Goal: Task Accomplishment & Management: Manage account settings

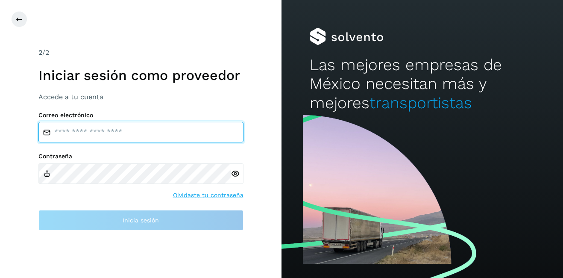
type input "**********"
click at [89, 131] on input "**********" at bounding box center [140, 132] width 205 height 20
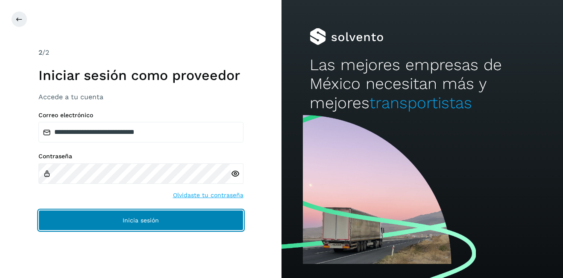
click at [152, 215] on button "Inicia sesión" at bounding box center [140, 220] width 205 height 20
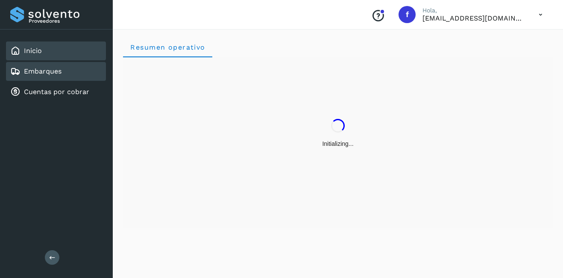
click at [35, 72] on link "Embarques" at bounding box center [43, 71] width 38 height 8
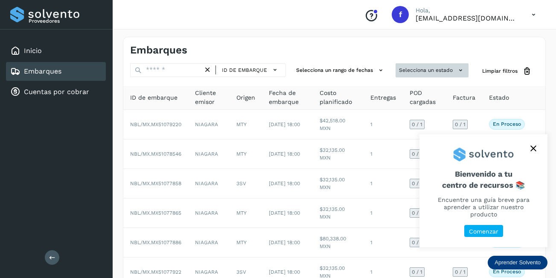
click at [436, 69] on button "Selecciona un estado" at bounding box center [432, 70] width 73 height 14
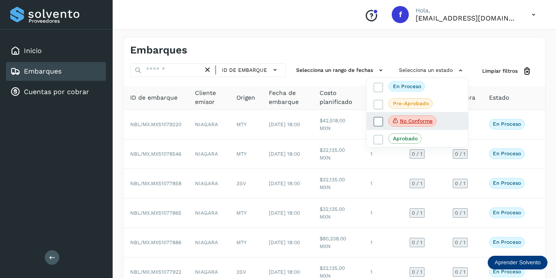
click at [398, 117] on icon at bounding box center [395, 121] width 7 height 8
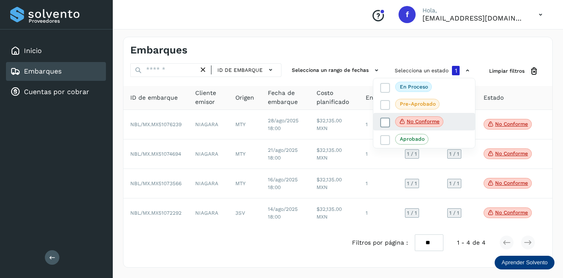
click at [415, 123] on p "No conforme" at bounding box center [423, 121] width 33 height 6
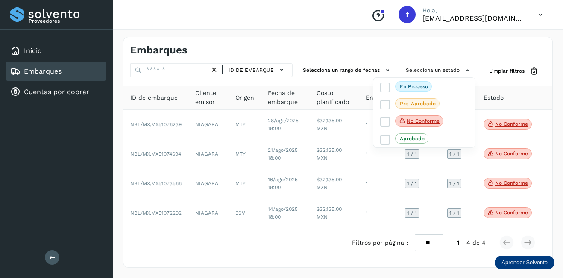
click at [174, 73] on div at bounding box center [281, 139] width 563 height 278
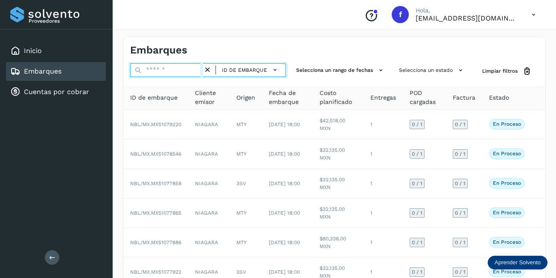
click at [186, 69] on input "text" at bounding box center [166, 70] width 73 height 14
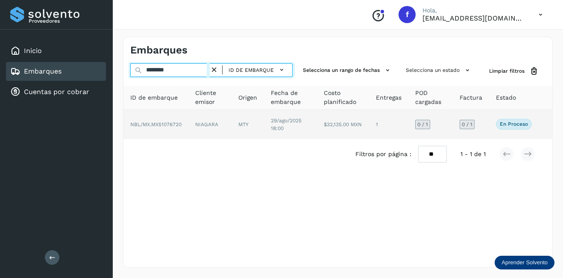
type input "********"
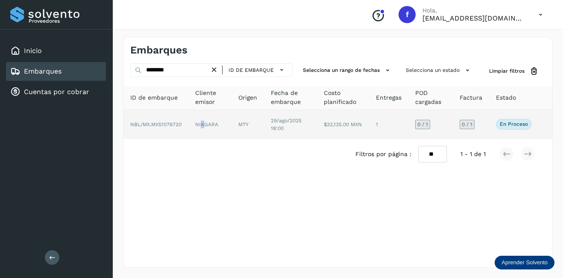
click at [202, 125] on td "NIAGARA" at bounding box center [209, 124] width 43 height 29
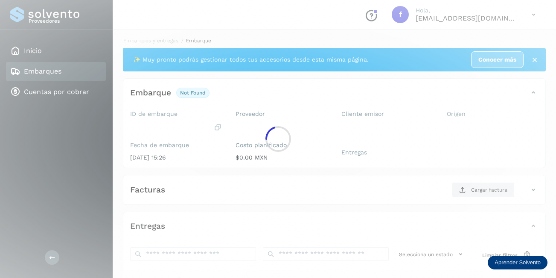
click at [201, 125] on div at bounding box center [278, 139] width 556 height 278
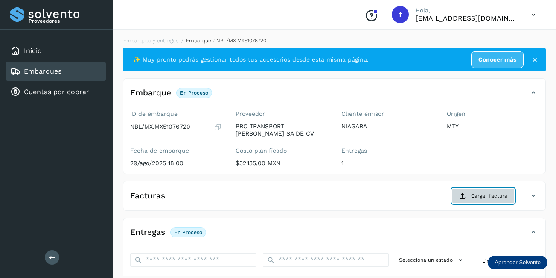
click at [471, 192] on button "Cargar factura" at bounding box center [483, 195] width 63 height 15
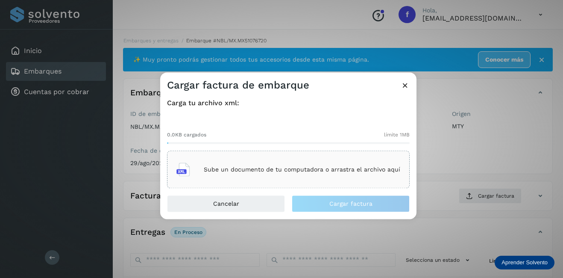
click at [257, 160] on div "Sube un documento de tu computadora o arrastra el archivo aquí" at bounding box center [288, 169] width 224 height 23
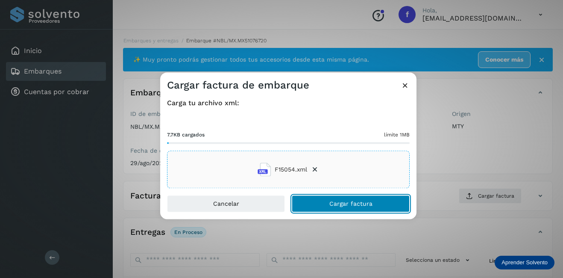
click at [363, 203] on span "Cargar factura" at bounding box center [350, 204] width 43 height 6
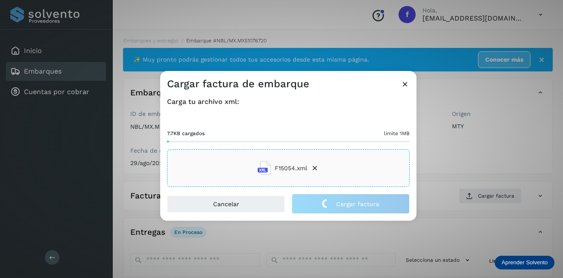
click at [469, 162] on div "Cargar factura de embarque Carga tu archivo xml: 7.7KB cargados límite 1MB F150…" at bounding box center [281, 139] width 563 height 278
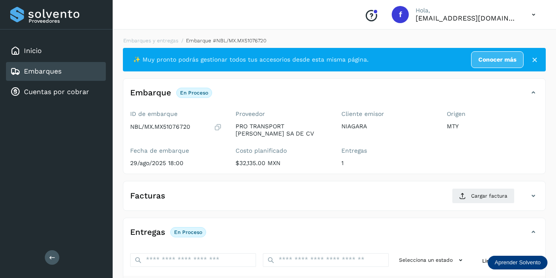
scroll to position [134, 0]
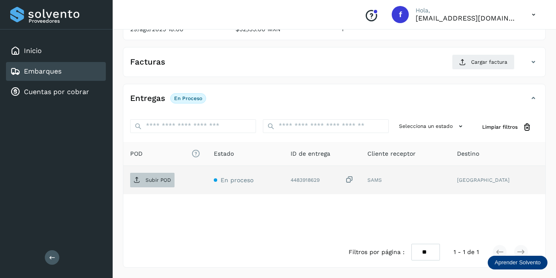
click at [156, 184] on span "Subir POD" at bounding box center [152, 180] width 44 height 14
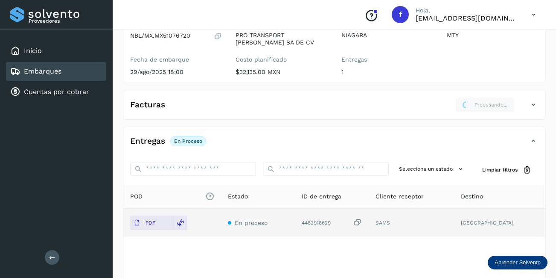
scroll to position [0, 0]
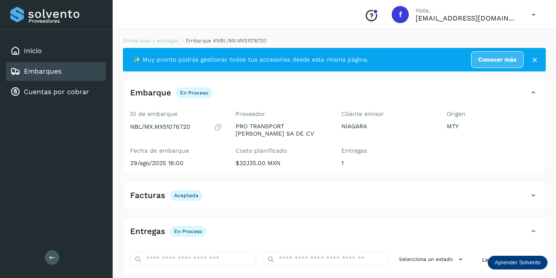
click at [77, 70] on div "Embarques" at bounding box center [56, 71] width 100 height 19
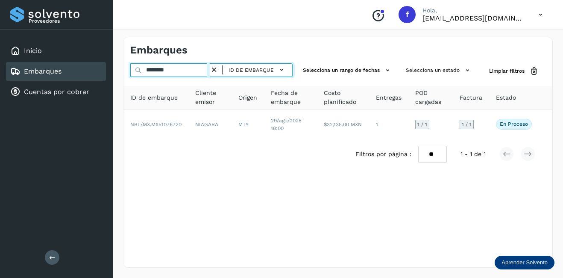
drag, startPoint x: 187, startPoint y: 71, endPoint x: 122, endPoint y: 71, distance: 64.5
click at [122, 71] on div "Embarques ******** ID de embarque Selecciona un rango de fechas Selecciona un e…" at bounding box center [338, 151] width 450 height 251
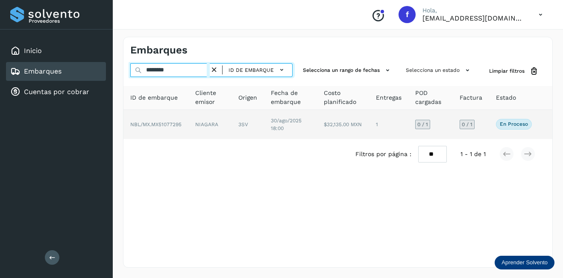
type input "********"
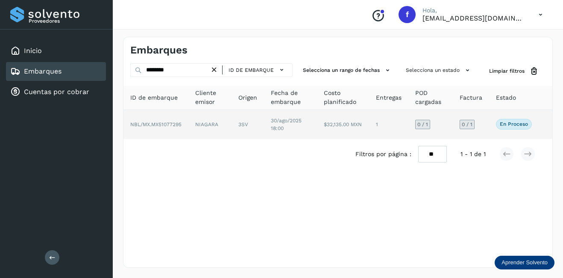
click at [199, 123] on td "NIAGARA" at bounding box center [209, 124] width 43 height 29
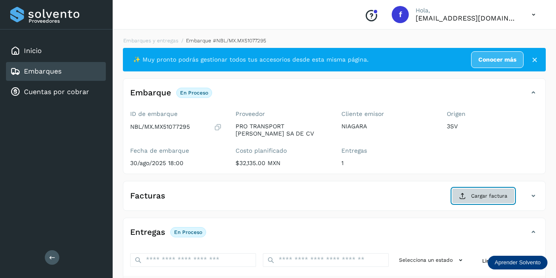
click at [496, 198] on span "Cargar factura" at bounding box center [489, 196] width 36 height 8
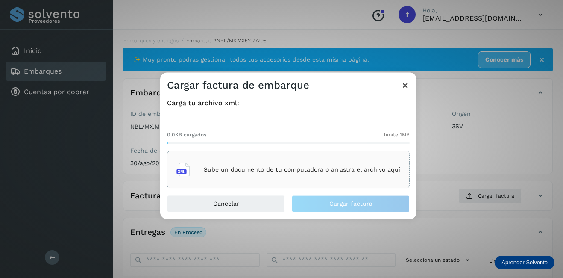
click at [301, 166] on p "Sube un documento de tu computadora o arrastra el archivo aquí" at bounding box center [302, 169] width 196 height 7
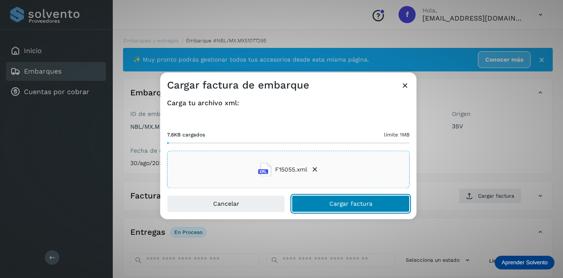
click at [355, 201] on span "Cargar factura" at bounding box center [350, 204] width 43 height 6
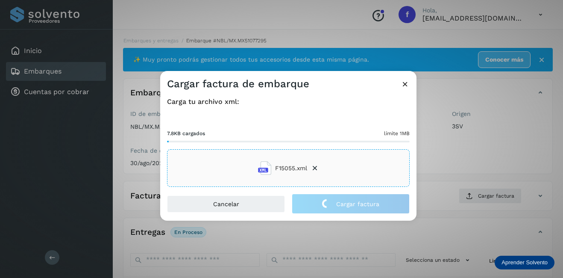
click at [471, 144] on div "Cargar factura de embarque Carga tu archivo xml: 7.8KB cargados límite 1MB F150…" at bounding box center [281, 139] width 563 height 278
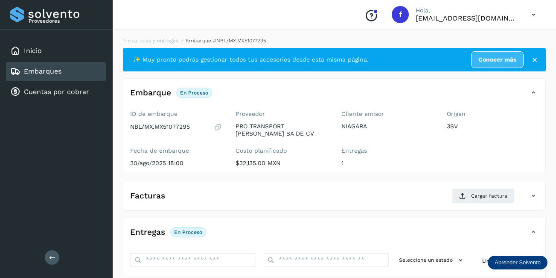
scroll to position [85, 0]
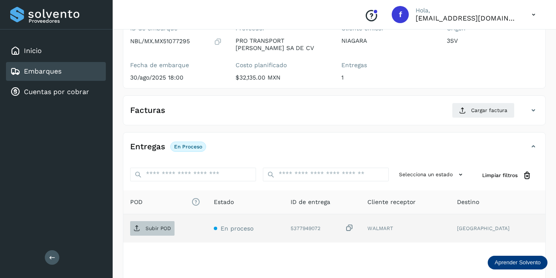
click at [151, 227] on p "Subir POD" at bounding box center [159, 228] width 26 height 6
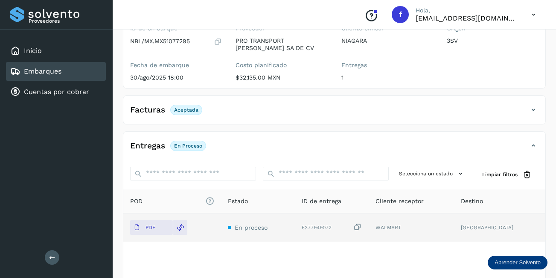
scroll to position [0, 0]
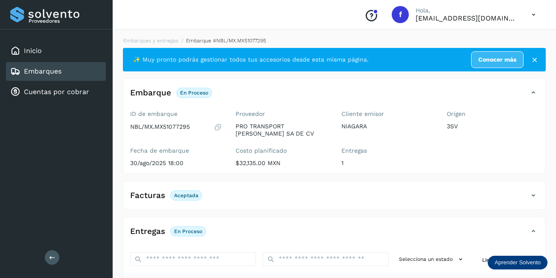
click at [80, 68] on div "Embarques" at bounding box center [56, 71] width 100 height 19
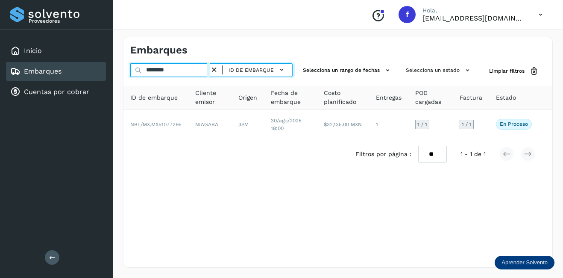
drag, startPoint x: 180, startPoint y: 67, endPoint x: 62, endPoint y: 81, distance: 118.6
click at [63, 82] on div "Proveedores Inicio Embarques Cuentas por cobrar Salir Conoce nuestros beneficio…" at bounding box center [281, 139] width 563 height 278
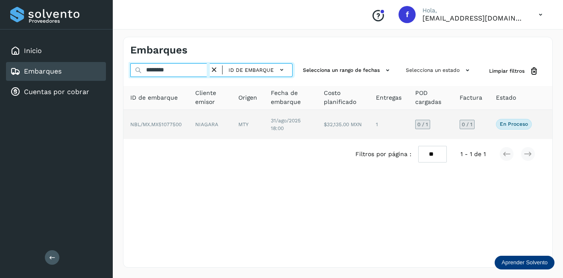
type input "********"
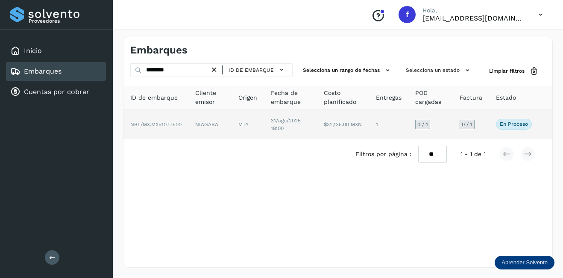
click at [299, 121] on span "31/ago/2025 18:00" at bounding box center [286, 124] width 30 height 14
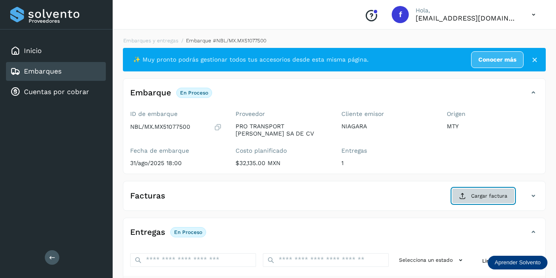
click at [490, 191] on button "Cargar factura" at bounding box center [483, 195] width 63 height 15
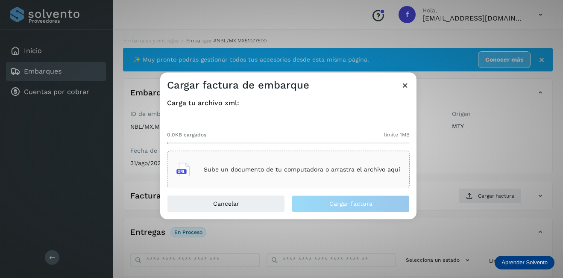
click at [260, 164] on div "Sube un documento de tu computadora o arrastra el archivo aquí" at bounding box center [288, 169] width 224 height 23
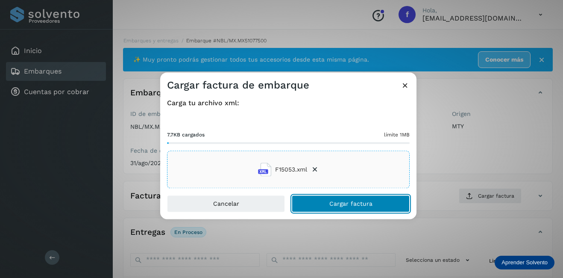
click at [353, 205] on span "Cargar factura" at bounding box center [350, 204] width 43 height 6
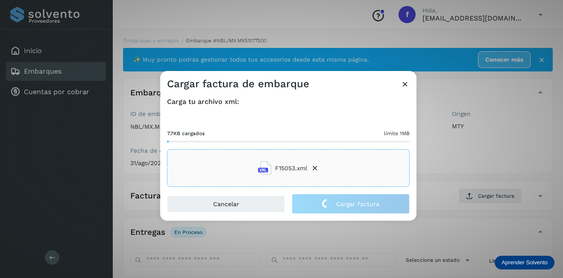
click at [468, 157] on div "Cargar factura de embarque Carga tu archivo xml: 7.7KB cargados límite 1MB F150…" at bounding box center [281, 139] width 563 height 278
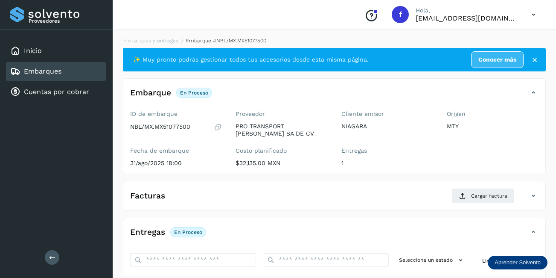
scroll to position [134, 0]
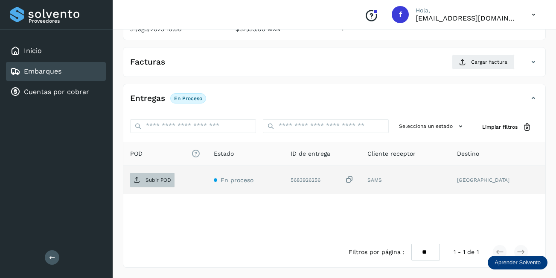
click at [169, 182] on p "Subir POD" at bounding box center [159, 180] width 26 height 6
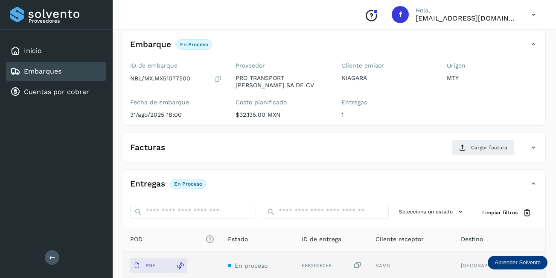
scroll to position [0, 0]
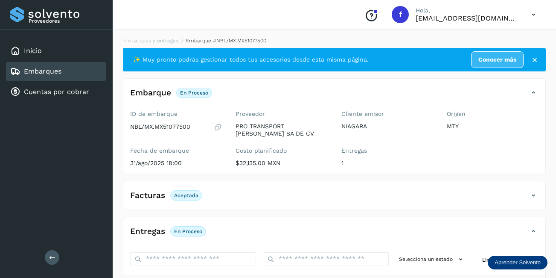
click at [58, 74] on link "Embarques" at bounding box center [43, 71] width 38 height 8
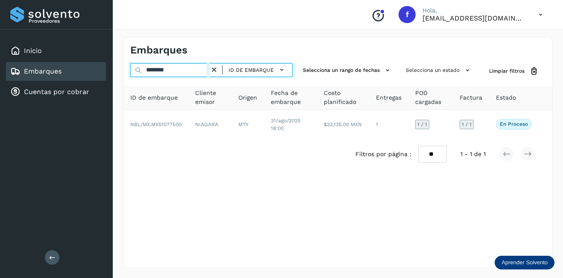
drag, startPoint x: 175, startPoint y: 75, endPoint x: 121, endPoint y: 75, distance: 53.4
click at [121, 75] on div "Embarques ******** ID de embarque Selecciona un rango de fechas Selecciona un e…" at bounding box center [338, 151] width 450 height 251
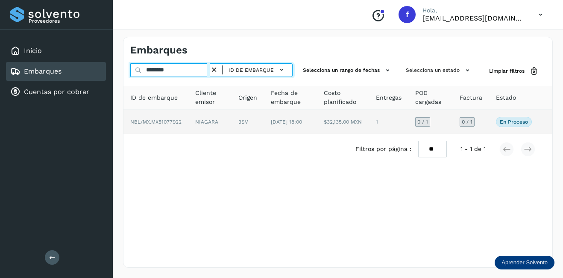
type input "********"
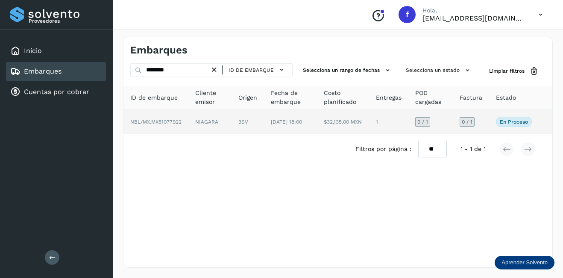
click at [189, 123] on td "NIAGARA" at bounding box center [209, 122] width 43 height 24
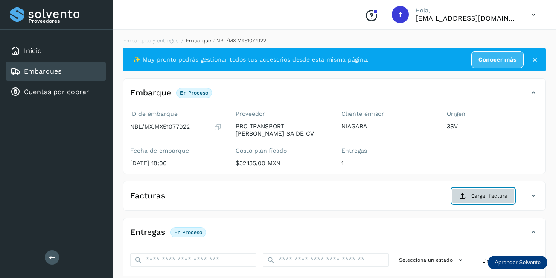
click at [468, 196] on button "Cargar factura" at bounding box center [483, 195] width 63 height 15
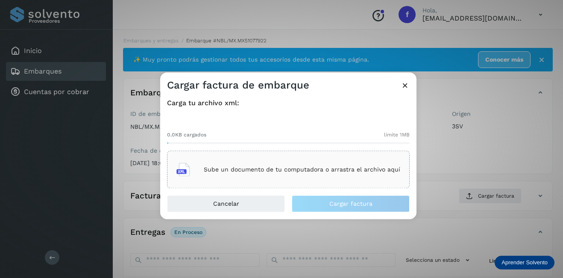
click at [251, 168] on p "Sube un documento de tu computadora o arrastra el archivo aquí" at bounding box center [302, 169] width 196 height 7
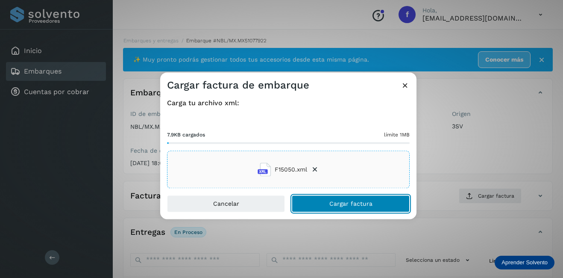
click at [318, 204] on button "Cargar factura" at bounding box center [351, 203] width 118 height 17
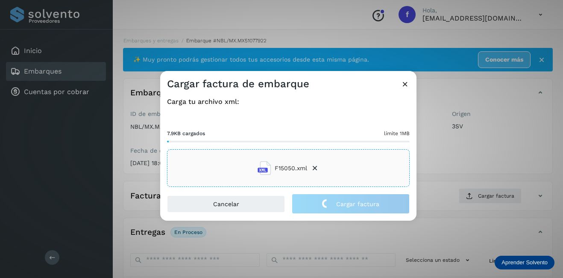
click at [477, 162] on div "Cargar factura de embarque Carga tu archivo xml: 7.9KB cargados límite 1MB F150…" at bounding box center [281, 139] width 563 height 278
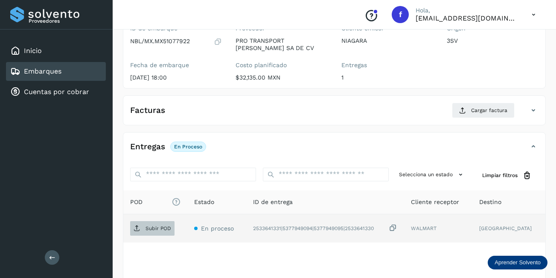
scroll to position [134, 0]
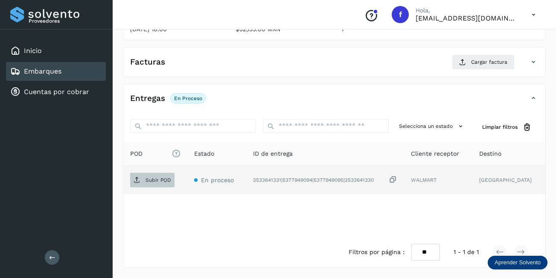
click at [159, 182] on p "Subir POD" at bounding box center [159, 180] width 26 height 6
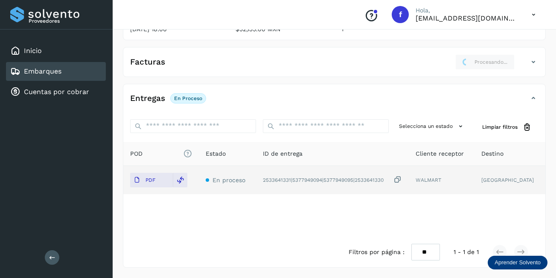
scroll to position [0, 0]
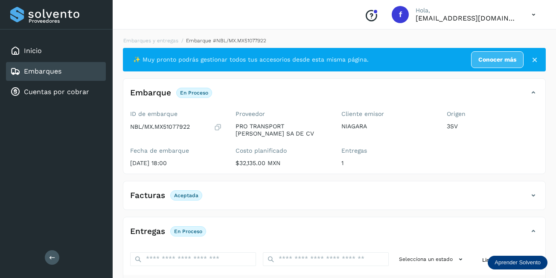
click at [42, 73] on link "Embarques" at bounding box center [43, 71] width 38 height 8
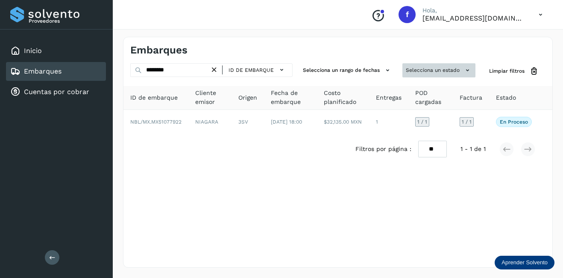
click at [452, 67] on button "Selecciona un estado" at bounding box center [438, 70] width 73 height 14
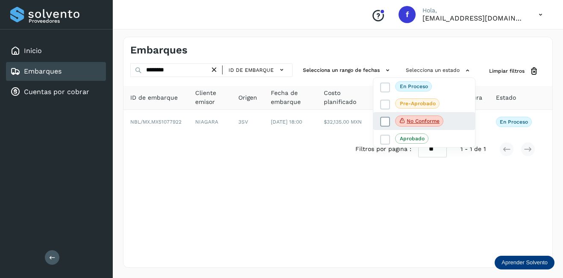
click at [427, 123] on p "No conforme" at bounding box center [423, 121] width 33 height 6
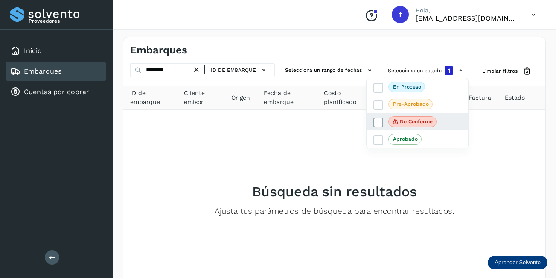
click at [398, 122] on icon at bounding box center [395, 121] width 7 height 8
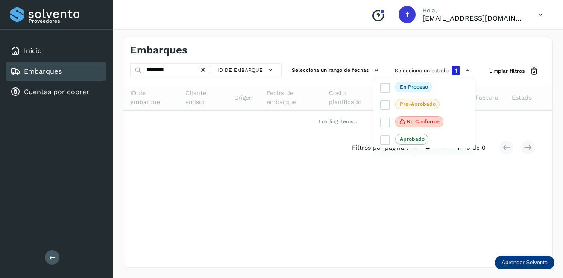
click at [197, 66] on div at bounding box center [281, 139] width 563 height 278
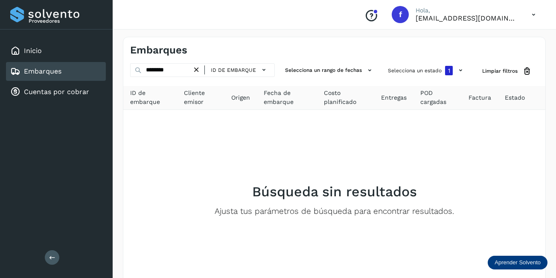
click at [202, 70] on div at bounding box center [278, 139] width 556 height 278
click at [195, 69] on div at bounding box center [278, 139] width 556 height 278
click at [197, 70] on icon at bounding box center [196, 69] width 9 height 9
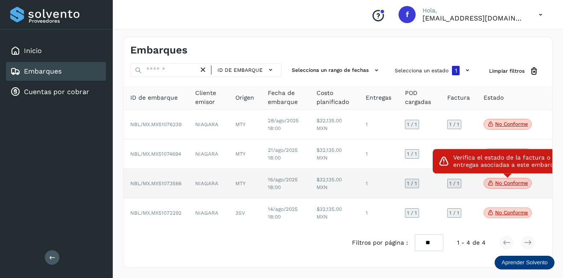
click at [507, 184] on p "No conforme" at bounding box center [511, 183] width 33 height 6
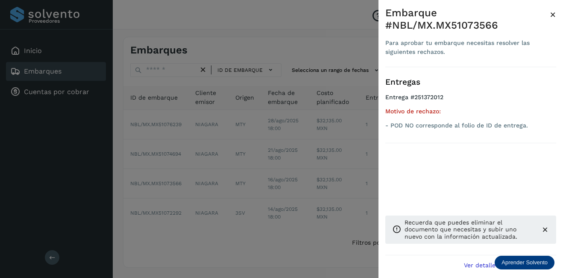
click at [553, 13] on span "×" at bounding box center [553, 15] width 6 height 12
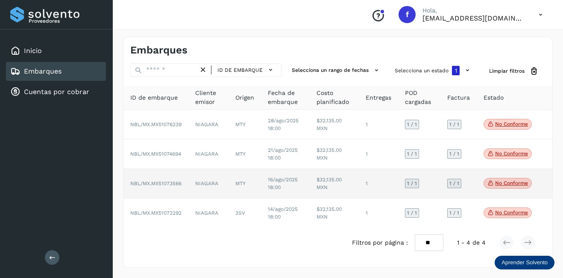
click at [299, 180] on td "16/ago/2025 18:00" at bounding box center [285, 183] width 49 height 29
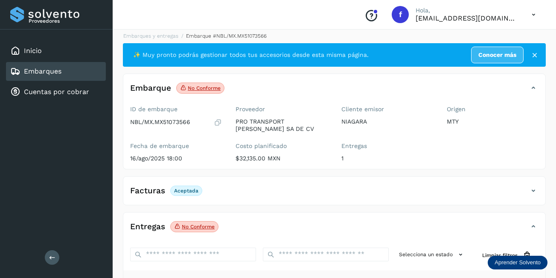
scroll to position [90, 0]
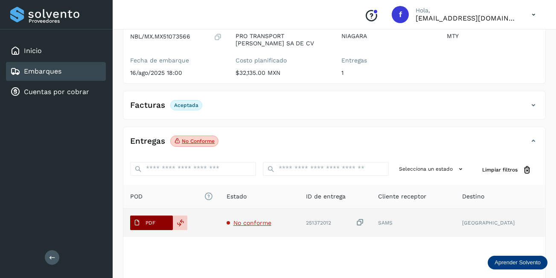
click at [156, 221] on span "PDF" at bounding box center [144, 223] width 29 height 14
click at [153, 222] on p "PDF" at bounding box center [151, 222] width 10 height 6
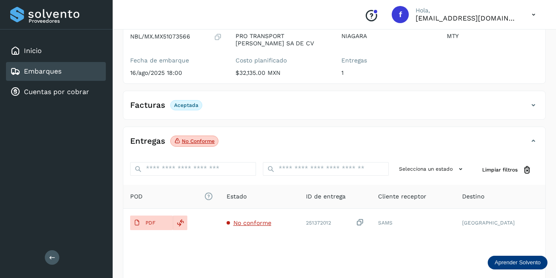
click at [72, 74] on div "Embarques" at bounding box center [56, 71] width 100 height 19
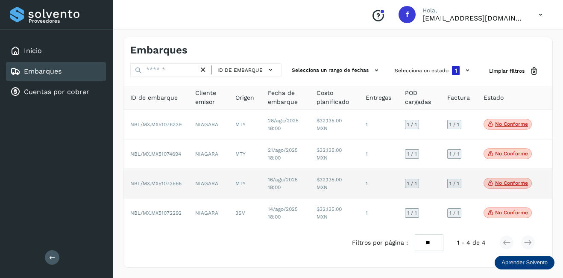
click at [498, 185] on p "No conforme" at bounding box center [511, 183] width 33 height 6
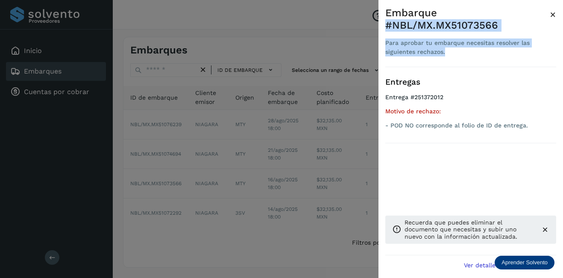
click at [551, 17] on div "Embarque #NBL/MX.MX51073566 Para aprobar tu embarque necesitas resolver las sig…" at bounding box center [470, 37] width 171 height 60
click at [552, 17] on span "×" at bounding box center [553, 15] width 6 height 12
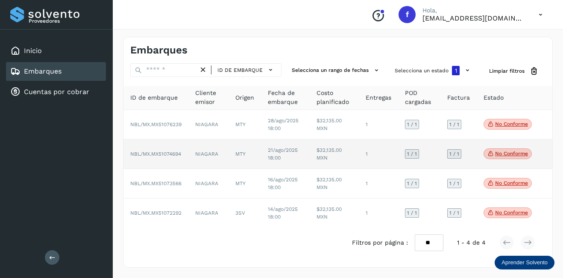
click at [152, 158] on td "NBL/MX.MX51074694" at bounding box center [155, 153] width 65 height 29
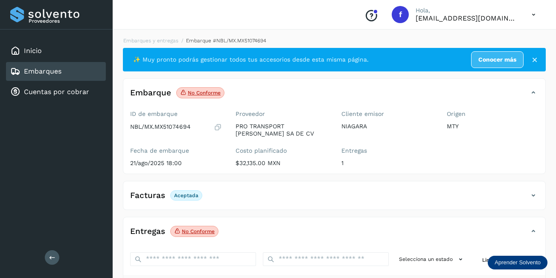
scroll to position [128, 0]
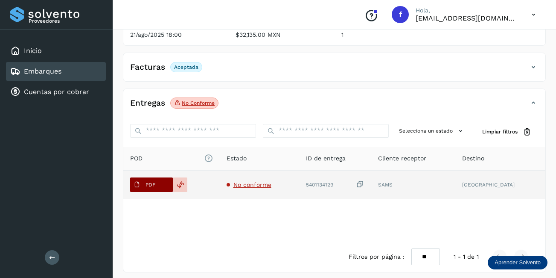
click at [157, 181] on span "PDF" at bounding box center [144, 185] width 29 height 14
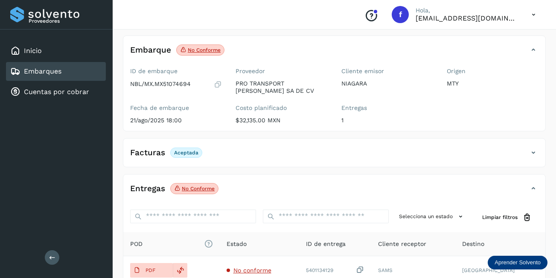
scroll to position [133, 0]
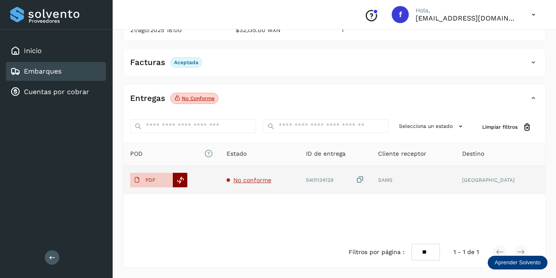
click at [185, 178] on div at bounding box center [180, 180] width 15 height 15
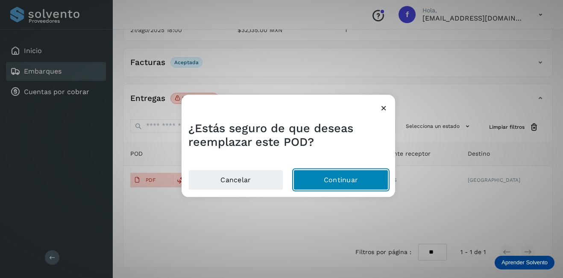
click at [330, 178] on button "Continuar" at bounding box center [340, 179] width 95 height 20
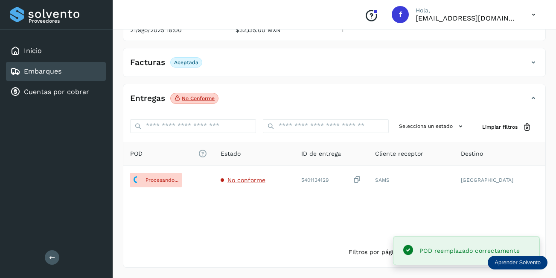
click at [68, 75] on div "Embarques" at bounding box center [56, 71] width 100 height 19
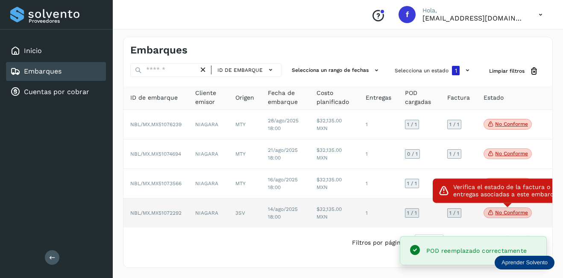
click at [517, 213] on p "No conforme" at bounding box center [511, 212] width 33 height 6
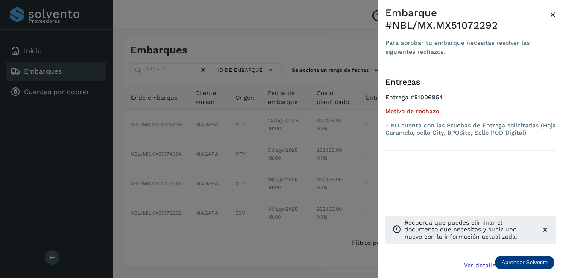
click at [550, 16] on span "×" at bounding box center [553, 15] width 6 height 12
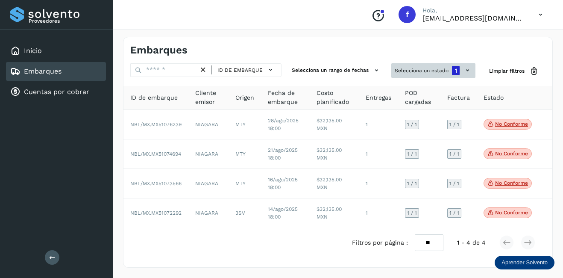
click at [444, 65] on button "Selecciona un estado 1" at bounding box center [433, 70] width 84 height 15
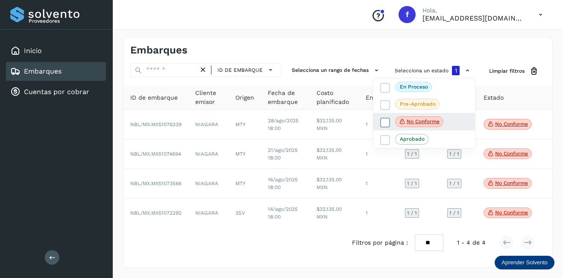
click at [410, 120] on p "No conforme" at bounding box center [423, 121] width 33 height 6
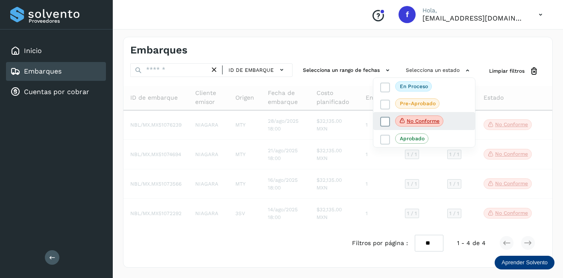
click at [410, 120] on p "No conforme" at bounding box center [423, 121] width 33 height 6
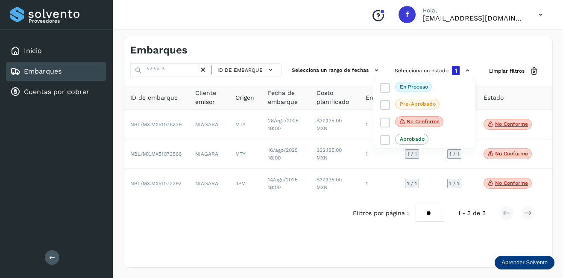
click at [322, 167] on div at bounding box center [281, 139] width 563 height 278
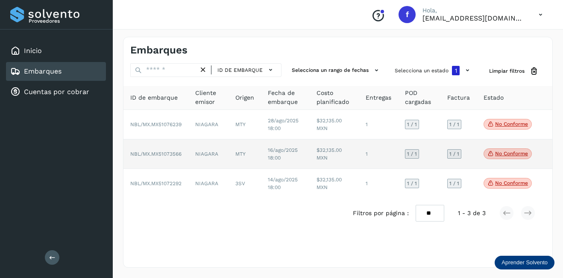
click at [358, 150] on td "$32,135.00 MXN" at bounding box center [334, 153] width 49 height 29
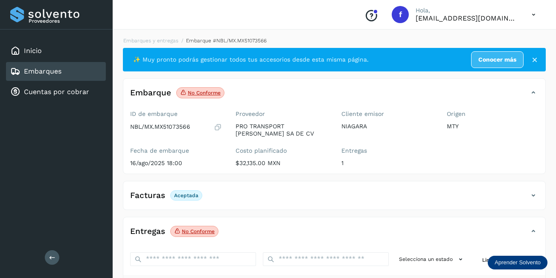
scroll to position [133, 0]
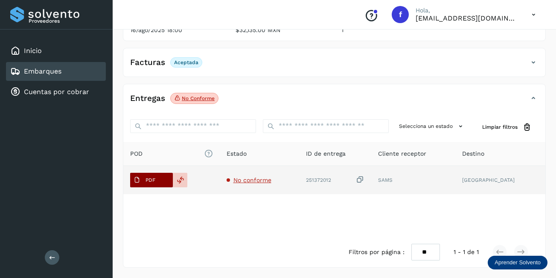
click at [153, 179] on p "PDF" at bounding box center [151, 180] width 10 height 6
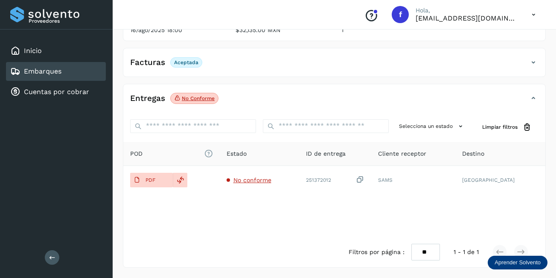
scroll to position [5, 0]
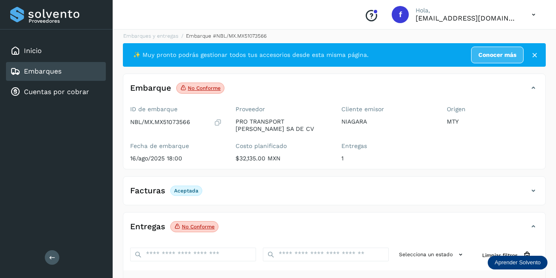
click at [173, 124] on p "NBL/MX.MX51073566" at bounding box center [160, 121] width 60 height 7
copy p "MX51073566"
click at [174, 122] on p "NBL/MX.MX51073566" at bounding box center [160, 121] width 60 height 7
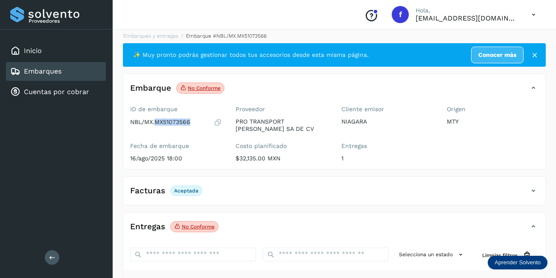
scroll to position [90, 0]
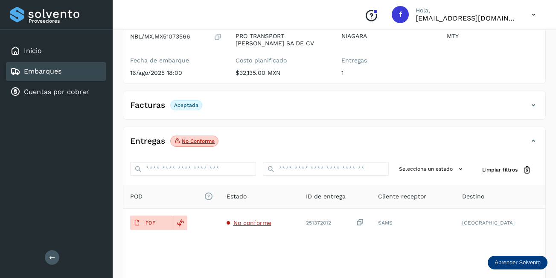
click at [65, 72] on div "Embarques" at bounding box center [56, 71] width 100 height 19
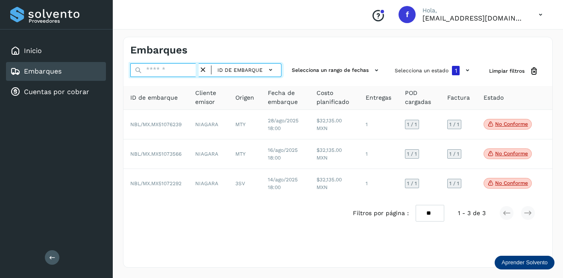
click at [183, 73] on input "text" at bounding box center [164, 70] width 68 height 14
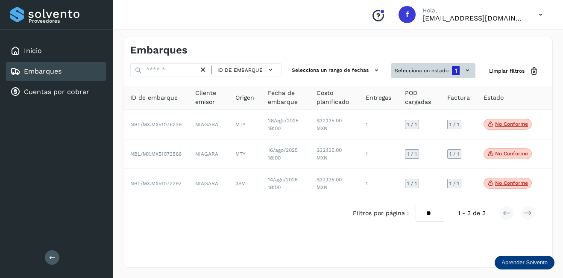
click at [442, 73] on button "Selecciona un estado 1" at bounding box center [433, 70] width 84 height 15
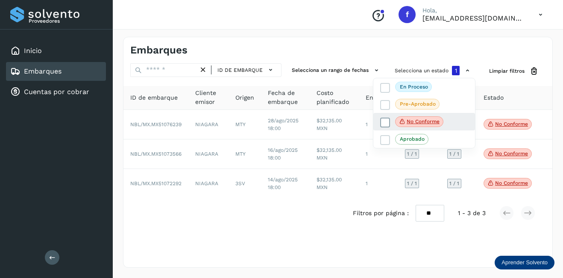
click at [430, 123] on p "No conforme" at bounding box center [423, 121] width 33 height 6
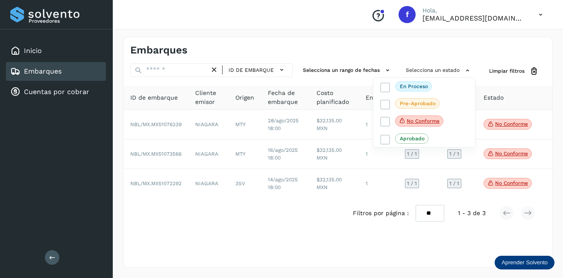
click at [160, 70] on div at bounding box center [281, 139] width 563 height 278
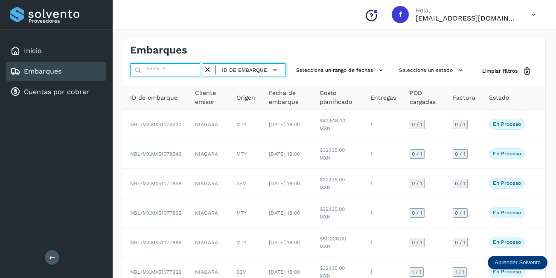
click at [178, 73] on input "text" at bounding box center [166, 70] width 73 height 14
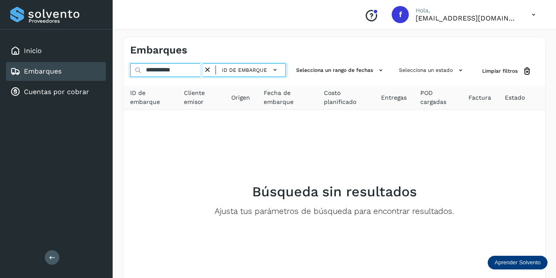
drag, startPoint x: 155, startPoint y: 71, endPoint x: 173, endPoint y: 78, distance: 18.8
click at [156, 71] on input "**********" at bounding box center [166, 70] width 73 height 14
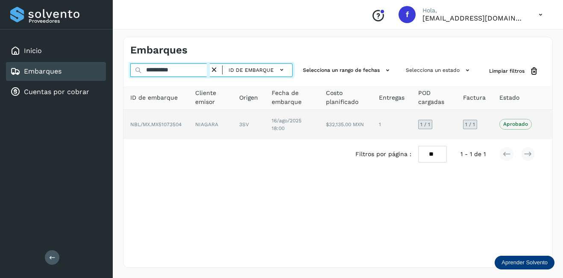
type input "**********"
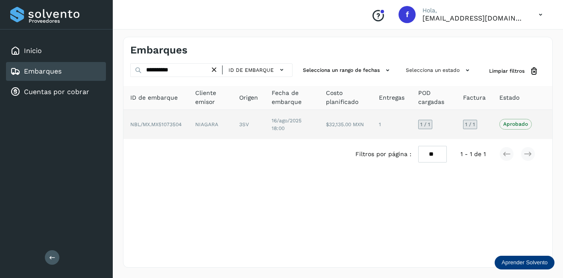
click at [237, 123] on td "3SV" at bounding box center [248, 124] width 32 height 29
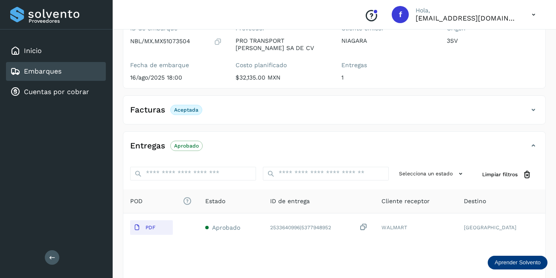
scroll to position [128, 0]
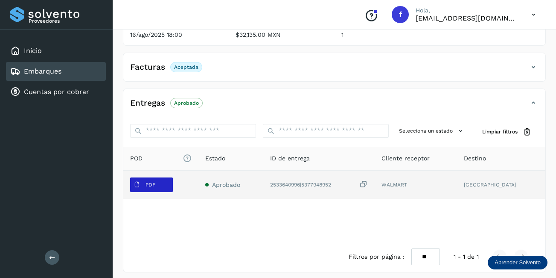
click at [152, 183] on p "PDF" at bounding box center [151, 184] width 10 height 6
click at [156, 183] on span "PDF" at bounding box center [144, 185] width 29 height 14
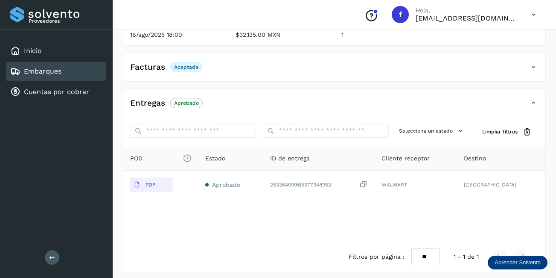
click at [46, 66] on div "Embarques" at bounding box center [56, 71] width 100 height 19
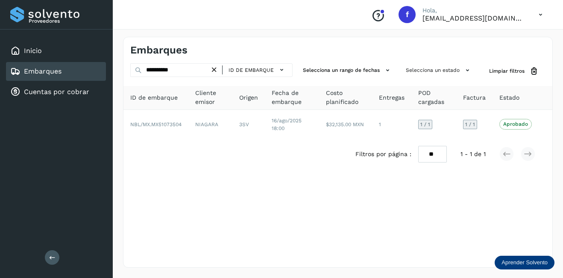
click at [214, 67] on icon at bounding box center [214, 69] width 9 height 9
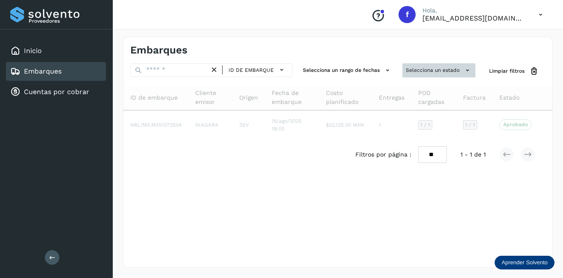
click at [431, 71] on button "Selecciona un estado" at bounding box center [438, 70] width 73 height 14
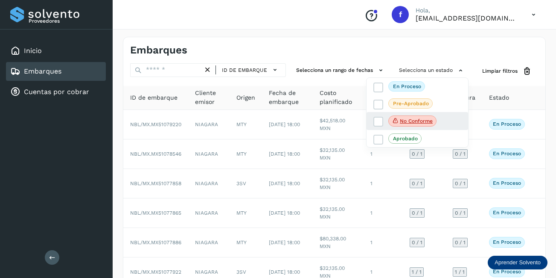
click at [412, 115] on div "No conforme" at bounding box center [418, 121] width 102 height 18
click at [384, 126] on label "No conforme" at bounding box center [405, 120] width 63 height 11
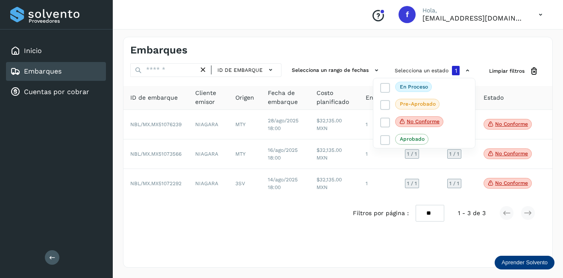
click at [312, 142] on div at bounding box center [281, 139] width 563 height 278
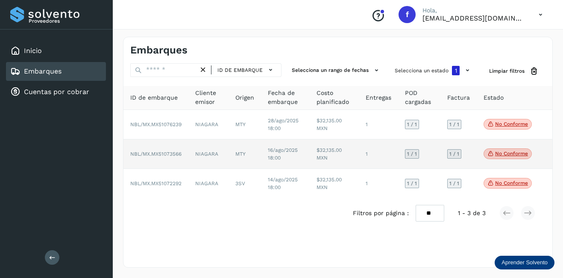
click at [219, 155] on td "NIAGARA" at bounding box center [208, 153] width 40 height 29
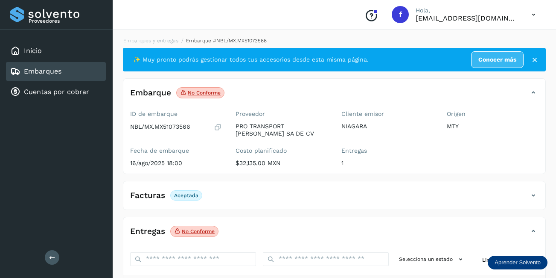
click at [170, 124] on p "NBL/MX.MX51073566" at bounding box center [160, 126] width 60 height 7
copy p "MX51073566"
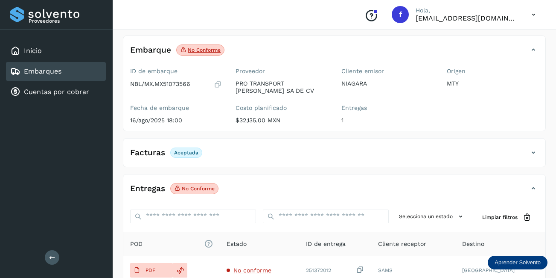
click at [264, 188] on div "Entregas No conforme" at bounding box center [325, 188] width 405 height 15
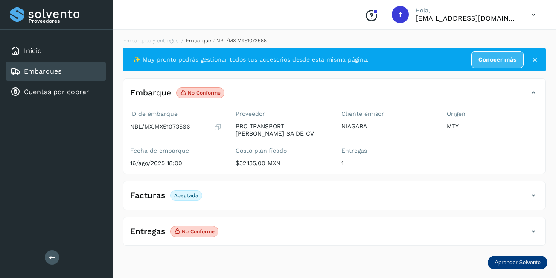
scroll to position [0, 0]
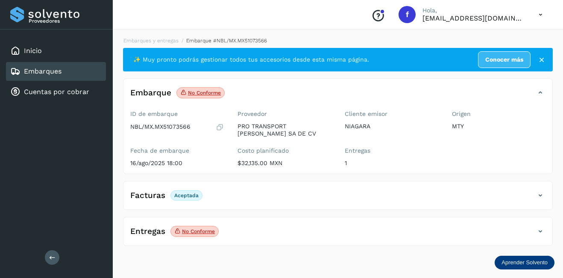
drag, startPoint x: 521, startPoint y: 140, endPoint x: 473, endPoint y: 153, distance: 49.2
click at [520, 141] on div "Origen MTY" at bounding box center [498, 140] width 107 height 67
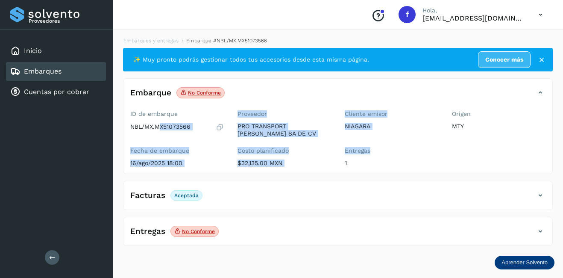
drag, startPoint x: 161, startPoint y: 128, endPoint x: 342, endPoint y: 166, distance: 185.4
click at [342, 166] on div "ID de embarque NBL/MX.MX51073566 Fecha de embarque [DATE] 18:00 Proveedor PRO T…" at bounding box center [337, 140] width 429 height 67
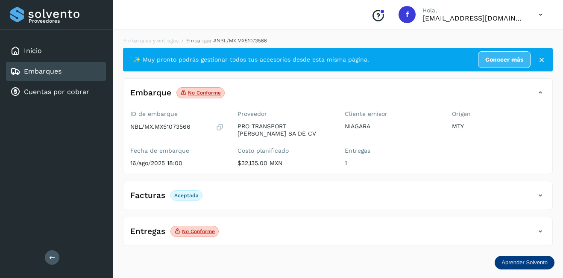
drag, startPoint x: 342, startPoint y: 166, endPoint x: 337, endPoint y: 198, distance: 32.4
click at [337, 198] on div "Facturas Aceptada" at bounding box center [329, 195] width 412 height 15
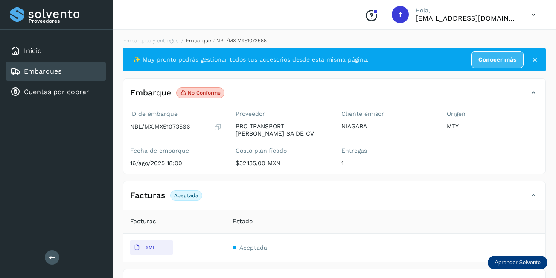
scroll to position [30, 0]
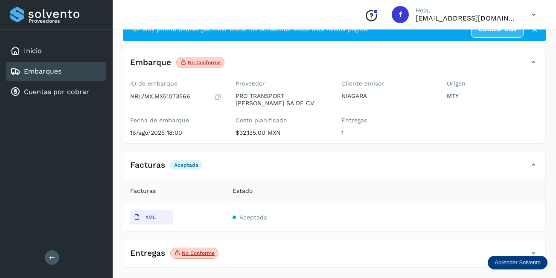
click at [209, 254] on p "No conforme" at bounding box center [198, 253] width 33 height 6
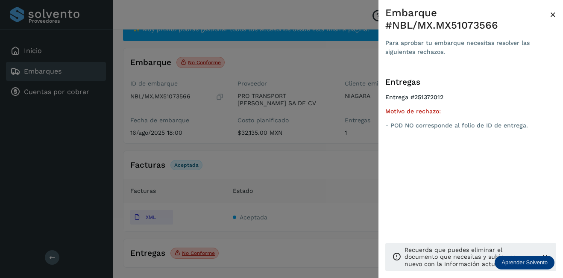
click at [553, 15] on span "×" at bounding box center [553, 15] width 6 height 12
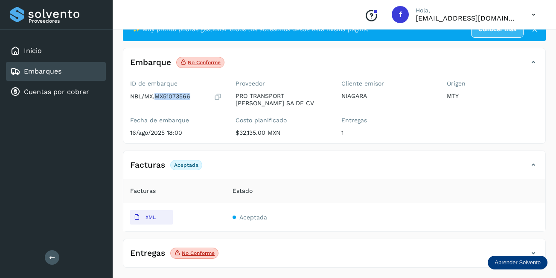
drag, startPoint x: 156, startPoint y: 95, endPoint x: 196, endPoint y: 98, distance: 39.8
click at [196, 98] on div "NBL/MX.MX51073566" at bounding box center [176, 96] width 92 height 9
copy p "MX51073566"
click at [364, 203] on td "Aceptada" at bounding box center [386, 217] width 320 height 28
click at [74, 70] on div "Embarques" at bounding box center [56, 71] width 100 height 19
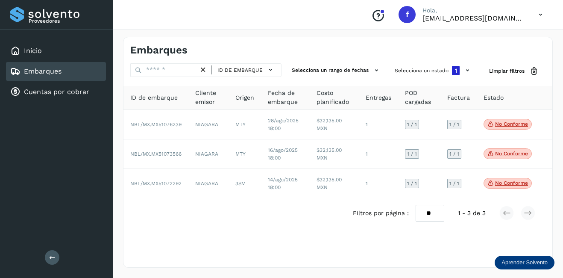
click at [299, 243] on div "Embarques ID de embarque Selecciona un rango de fechas Selecciona un estado 1 L…" at bounding box center [338, 152] width 430 height 231
